Goal: Information Seeking & Learning: Learn about a topic

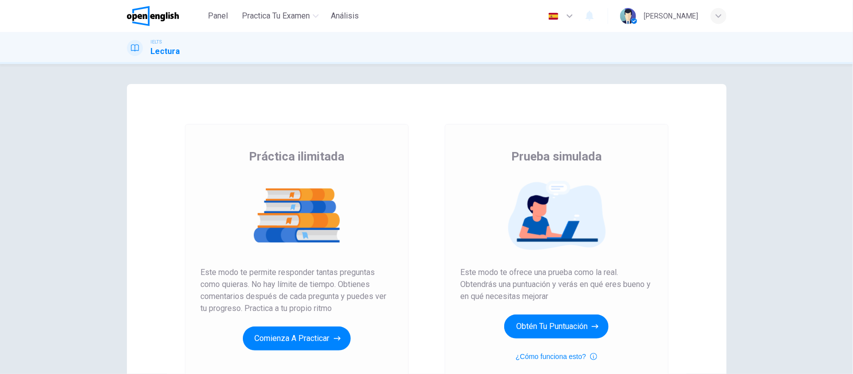
scroll to position [108, 0]
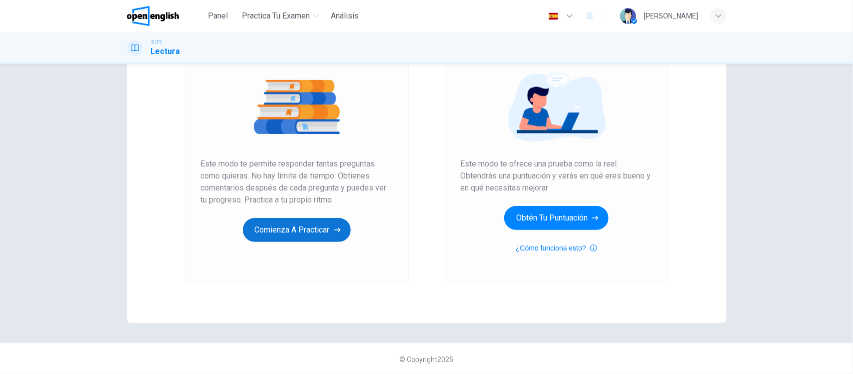
click at [260, 228] on button "Comienza a practicar" at bounding box center [297, 230] width 108 height 24
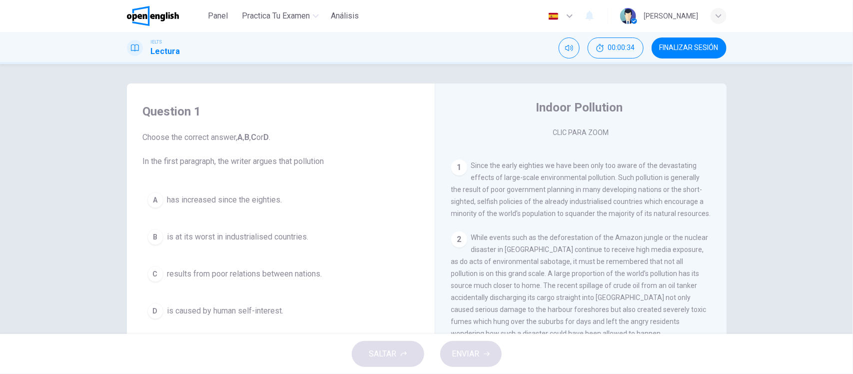
scroll to position [179, 0]
click at [770, 193] on div "Question 1 Choose the correct answer, A , B , C or D . In the first paragraph, …" at bounding box center [426, 199] width 853 height 270
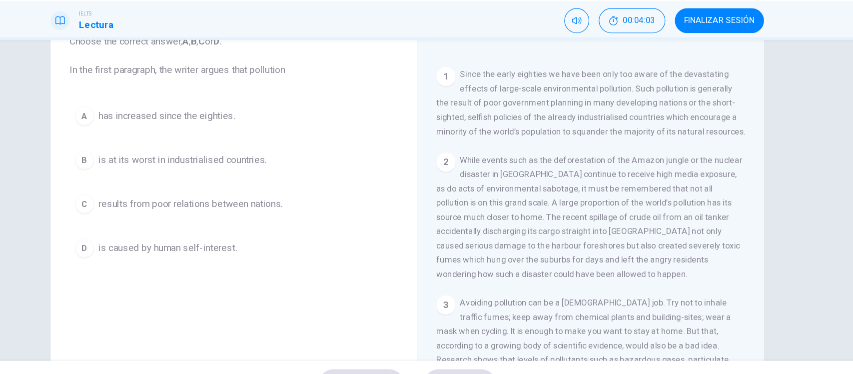
scroll to position [73, 0]
click at [127, 102] on div "Question 1 Choose the correct answer, A , B , C or D . In the first paragraph, …" at bounding box center [427, 184] width 600 height 347
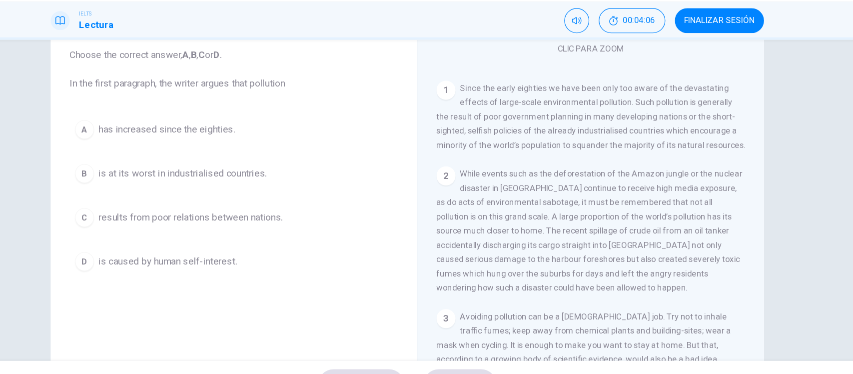
scroll to position [60, 0]
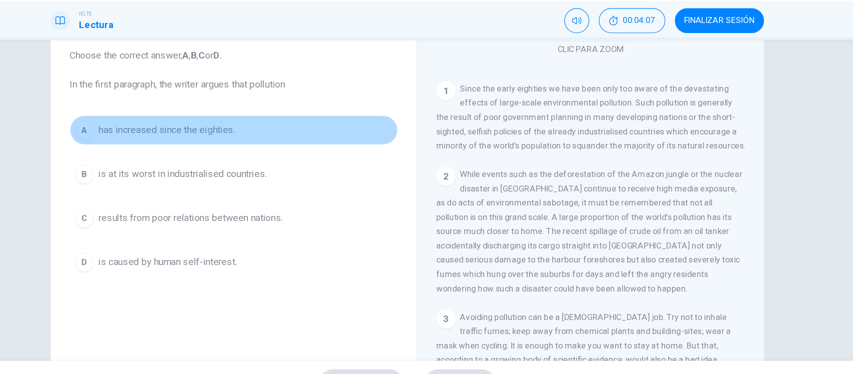
click at [190, 137] on span "has increased since the eighties." at bounding box center [224, 140] width 115 height 12
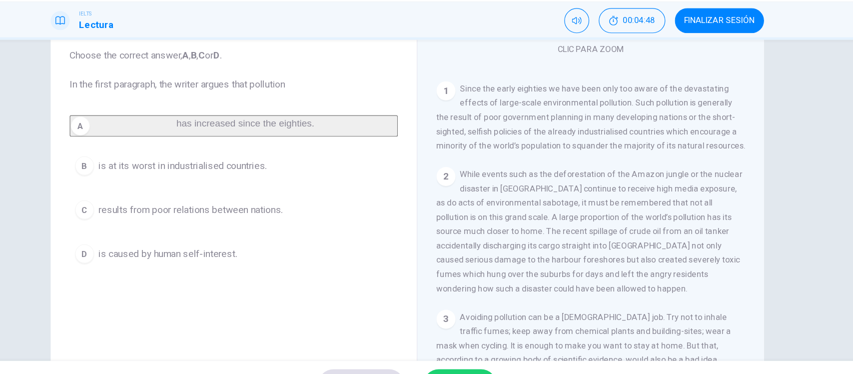
click at [194, 174] on span "is at its worst in industrialised countries." at bounding box center [237, 170] width 141 height 12
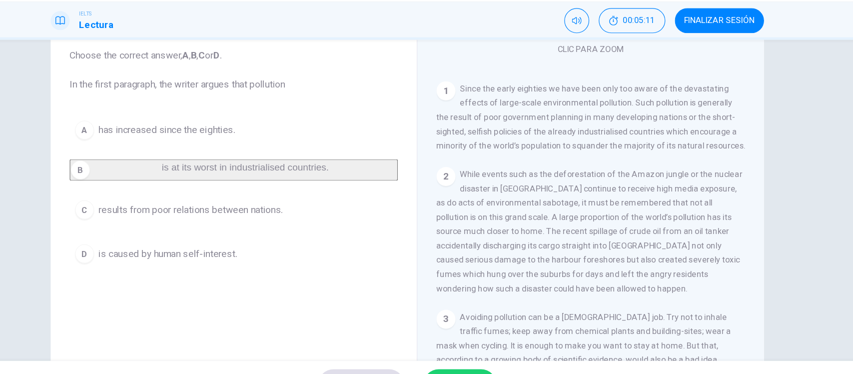
click at [201, 136] on span "has increased since the eighties." at bounding box center [224, 140] width 115 height 12
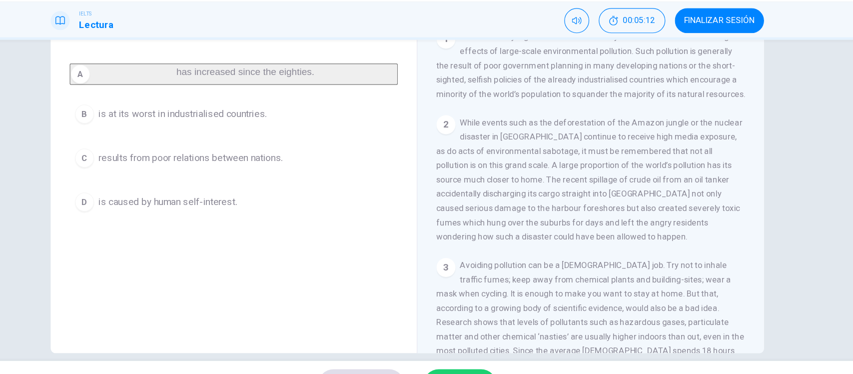
scroll to position [116, 0]
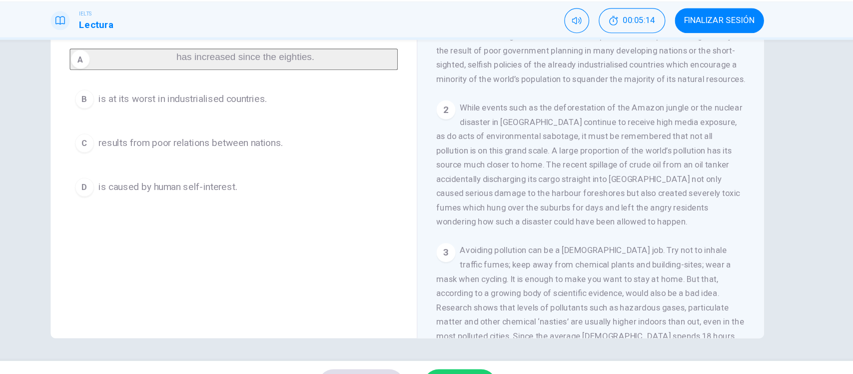
click at [463, 344] on button "ENVIAR" at bounding box center [470, 354] width 61 height 26
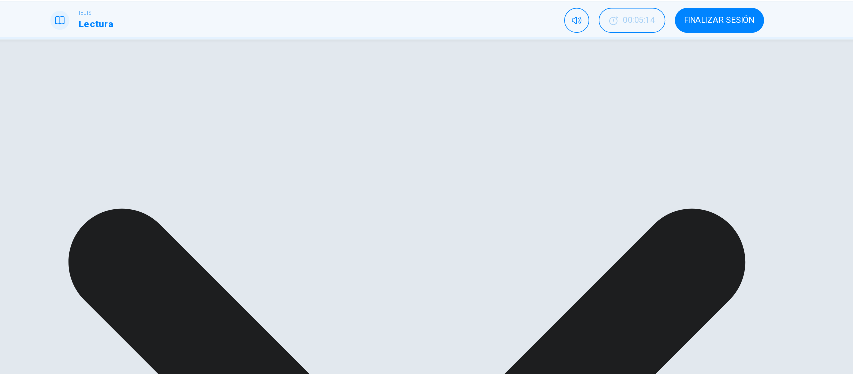
scroll to position [0, 0]
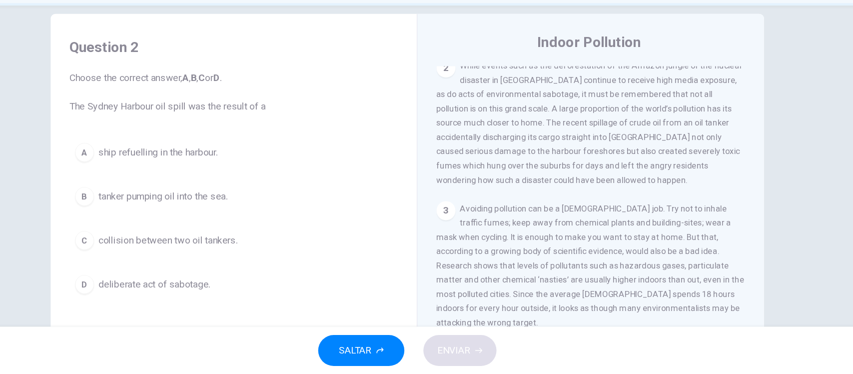
scroll to position [293, 0]
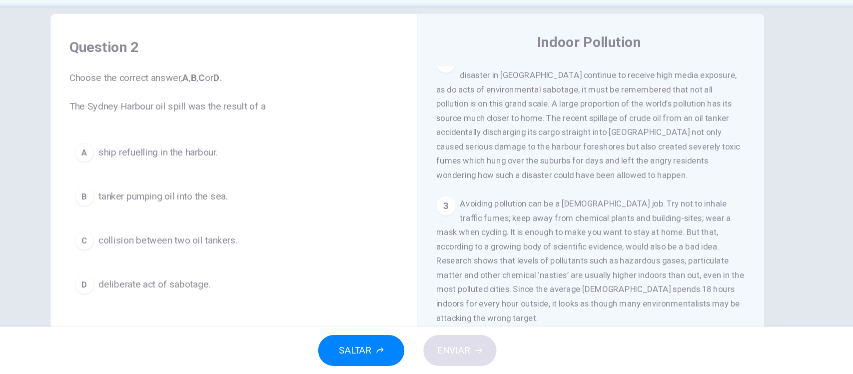
click at [556, 210] on span "While events such as the deforestation of the Amazon jungle or the nuclear disa…" at bounding box center [579, 158] width 257 height 104
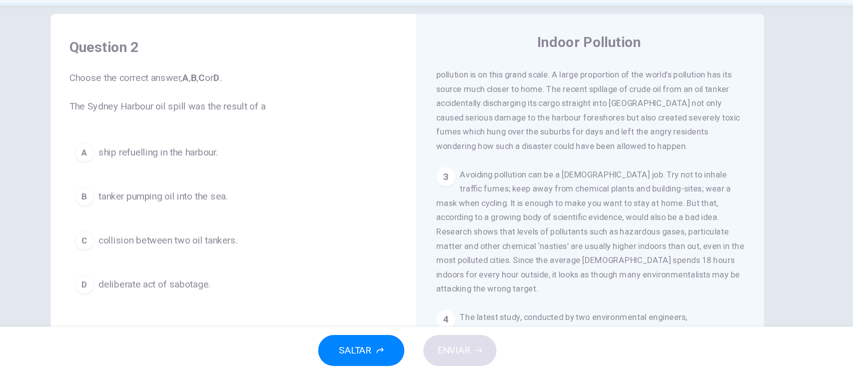
scroll to position [280, 0]
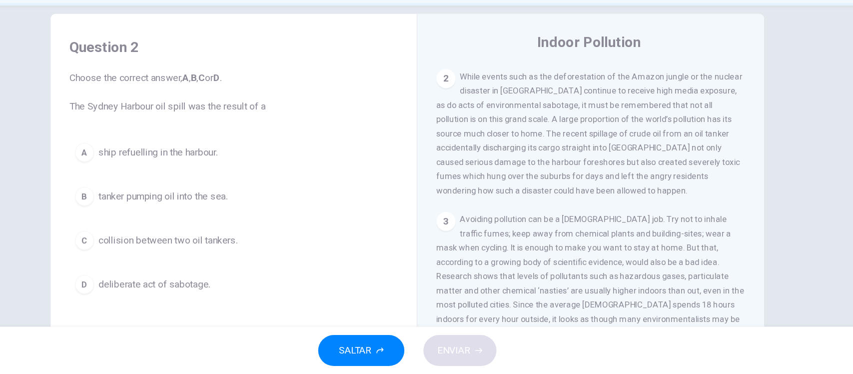
click at [226, 296] on span "deliberate act of sabotage." at bounding box center [214, 298] width 94 height 12
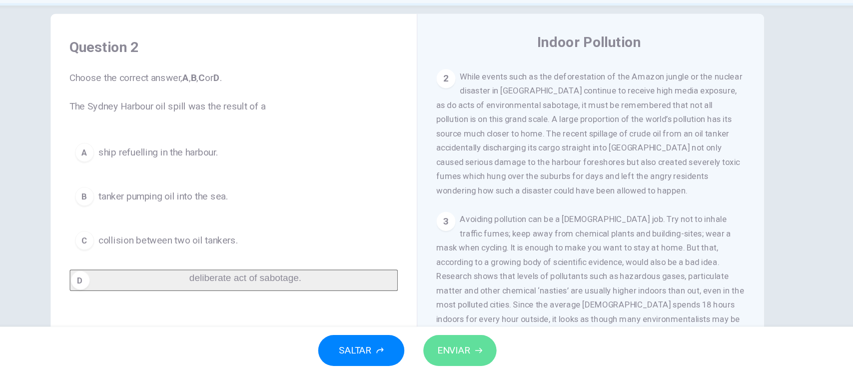
click at [474, 360] on span "ENVIAR" at bounding box center [465, 354] width 27 height 14
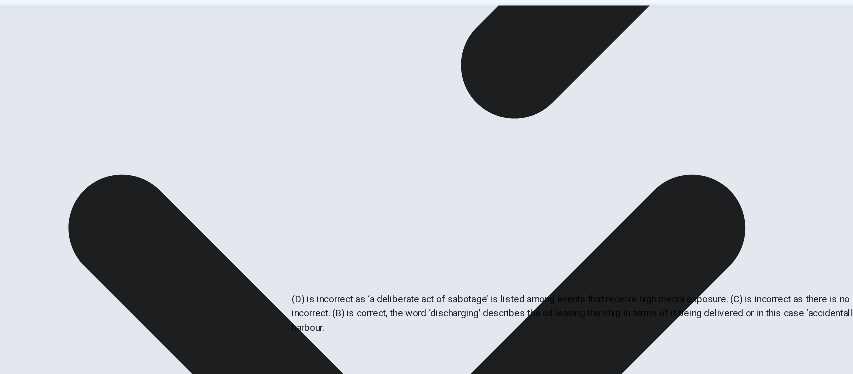
scroll to position [33, 0]
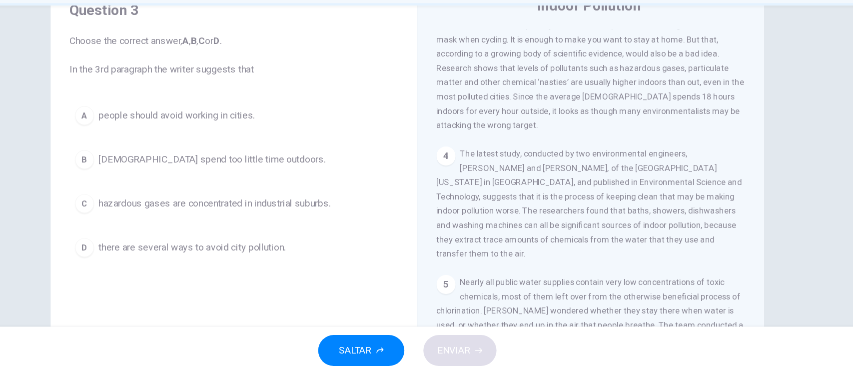
scroll to position [31, 0]
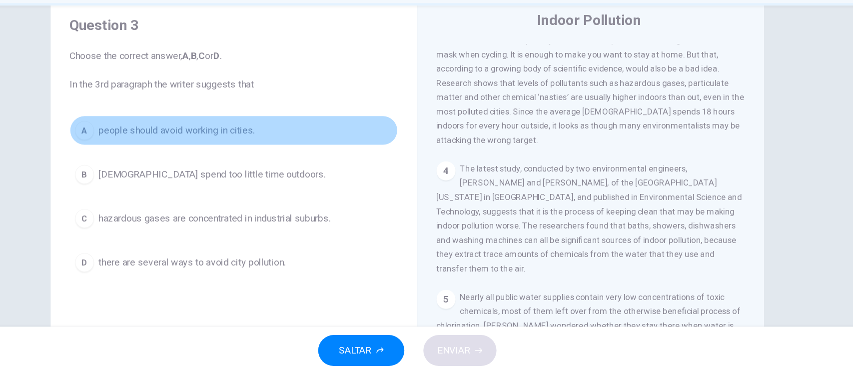
click at [225, 166] on span "people should avoid working in cities." at bounding box center [232, 169] width 131 height 12
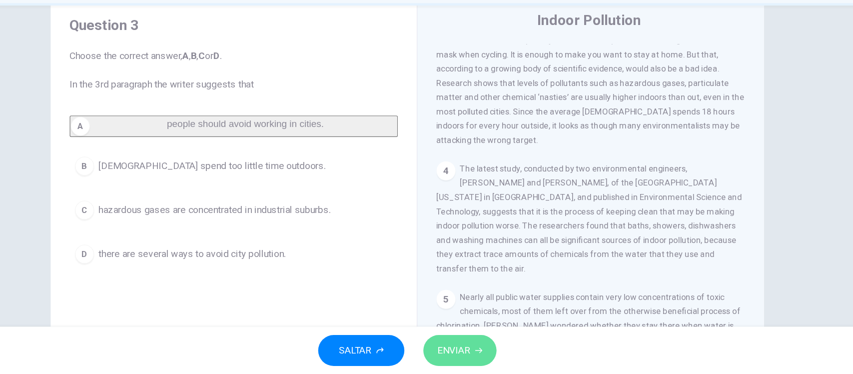
click at [464, 347] on span "ENVIAR" at bounding box center [465, 354] width 27 height 14
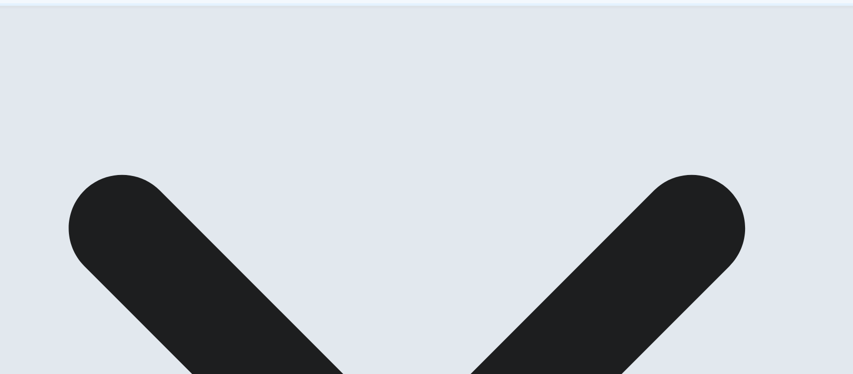
click at [193, 245] on div "A people should avoid working in cities. B [DEMOGRAPHIC_DATA] spend too little …" at bounding box center [281, 210] width 276 height 108
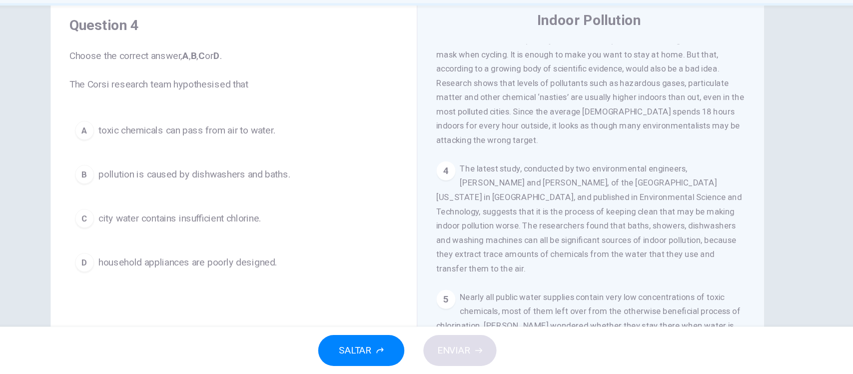
click at [584, 289] on span "The latest study, conducted by two environmental engineers, [PERSON_NAME] and […" at bounding box center [579, 243] width 257 height 92
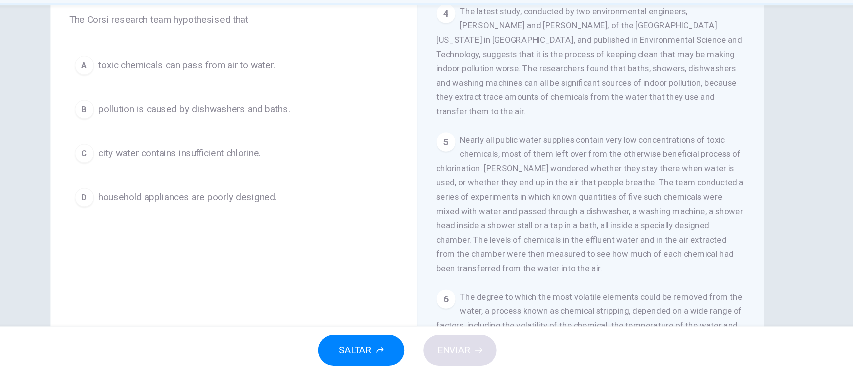
scroll to position [85, 0]
click at [629, 239] on div "5 Nearly all public water supplies contain very low concentrations of toxic che…" at bounding box center [581, 231] width 260 height 120
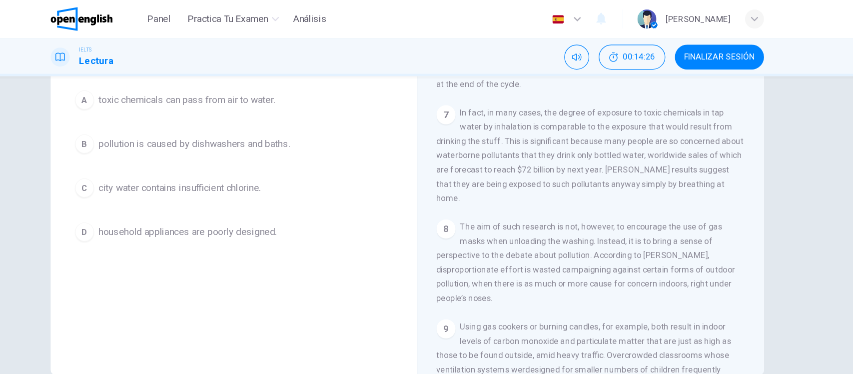
scroll to position [0, 0]
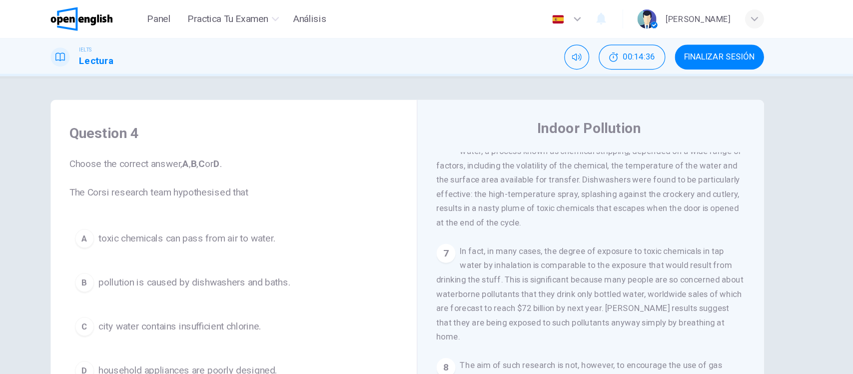
click at [800, 138] on div "Question 4 Choose the correct answer, A , B , C or D . The Corsi research team …" at bounding box center [426, 199] width 853 height 270
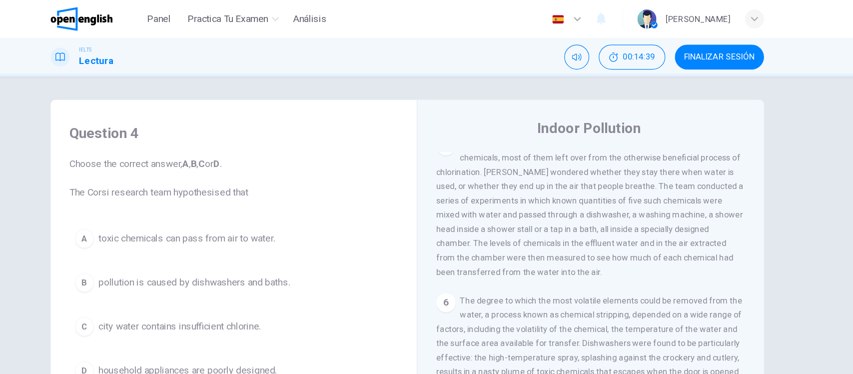
scroll to position [643, 0]
click at [111, 153] on div "Question 4 Choose the correct answer, A , B , C or D . The Corsi research team …" at bounding box center [427, 257] width 632 height 347
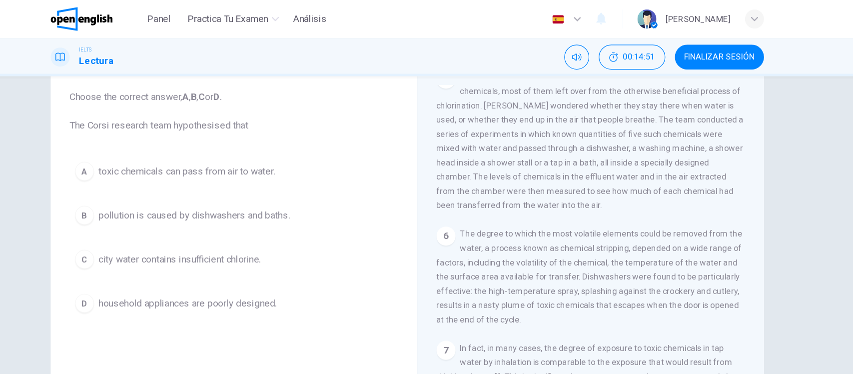
scroll to position [57, 0]
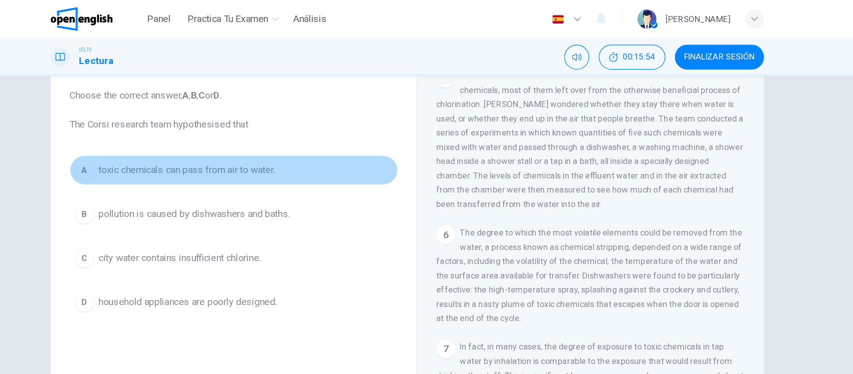
click at [242, 139] on span "toxic chemicals can pass from air to water." at bounding box center [241, 143] width 148 height 12
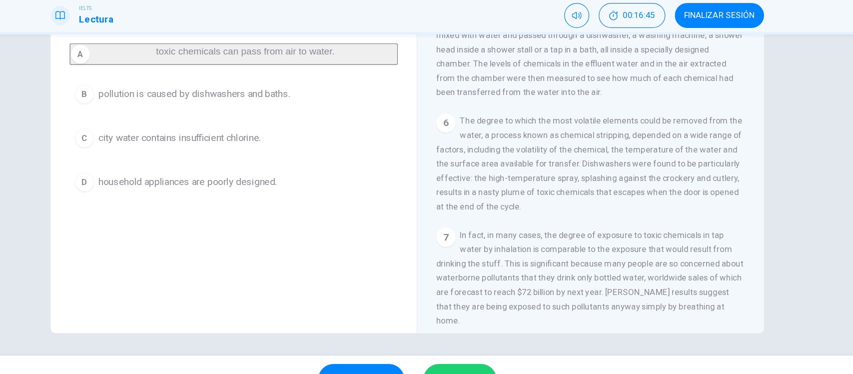
scroll to position [0, 0]
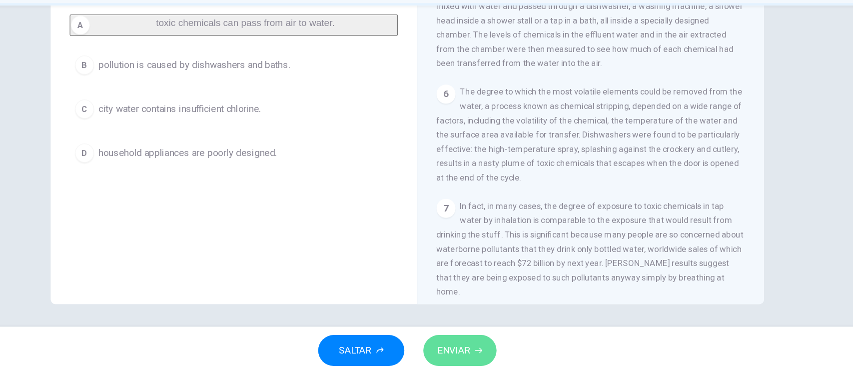
click at [481, 356] on button "ENVIAR" at bounding box center [470, 354] width 61 height 26
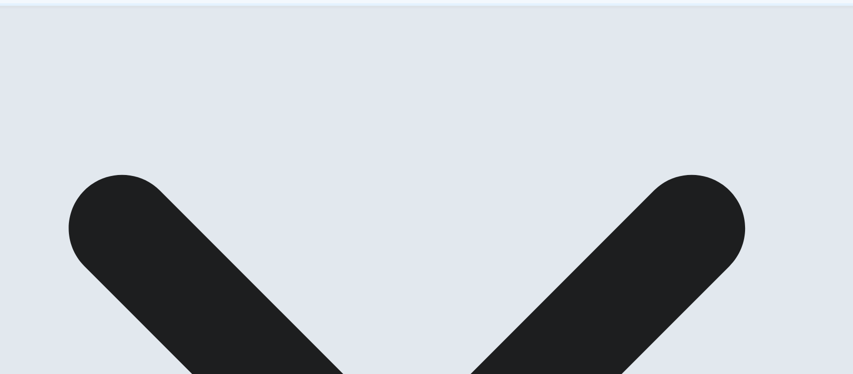
scroll to position [67, 0]
click at [117, 179] on div "Question 4 Choose the correct answer, A , B , C or D . The Corsi research team …" at bounding box center [427, 189] width 632 height 347
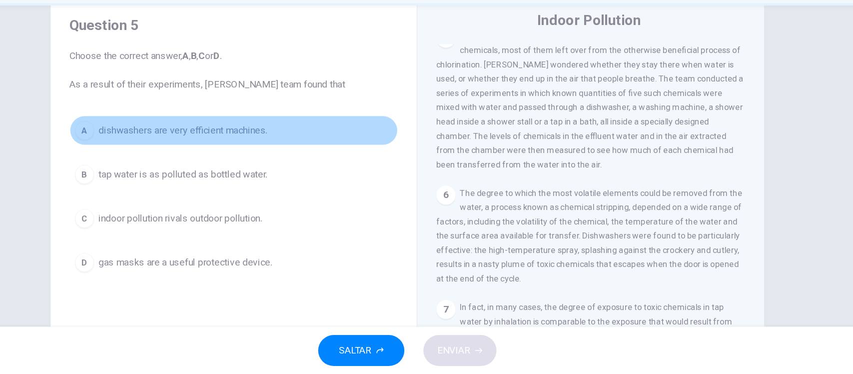
click at [306, 163] on span "dishwashers are very efficient machines." at bounding box center [238, 169] width 142 height 12
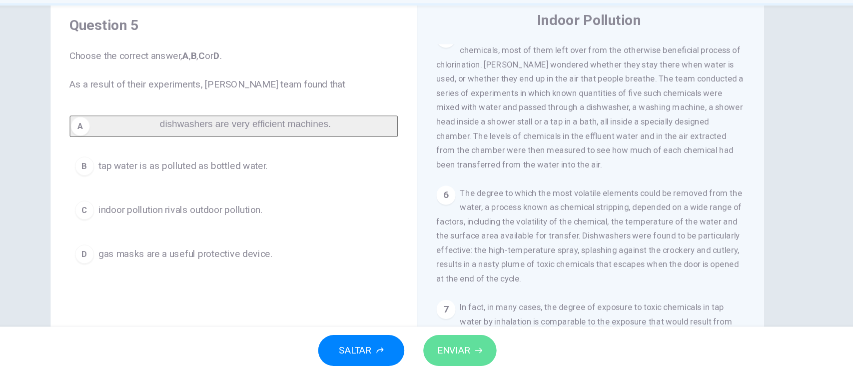
click at [468, 358] on span "ENVIAR" at bounding box center [465, 354] width 27 height 14
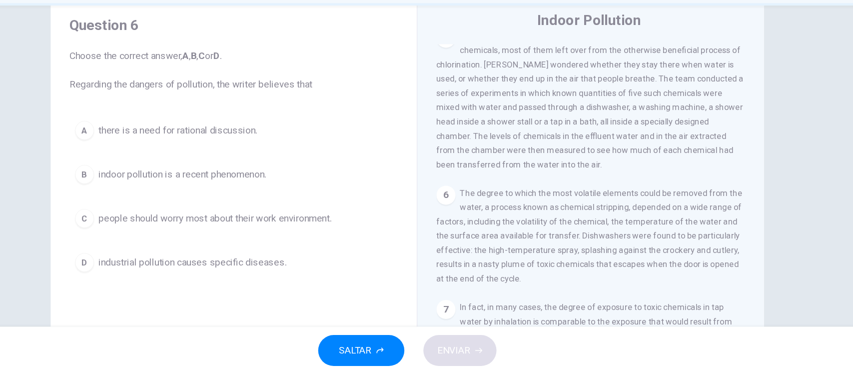
scroll to position [0, 0]
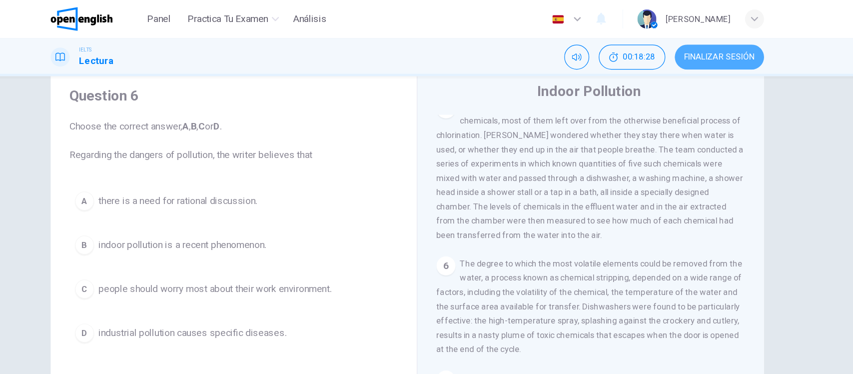
click at [689, 44] on span "FINALIZAR SESIÓN" at bounding box center [689, 48] width 59 height 8
